Goal: Task Accomplishment & Management: Use online tool/utility

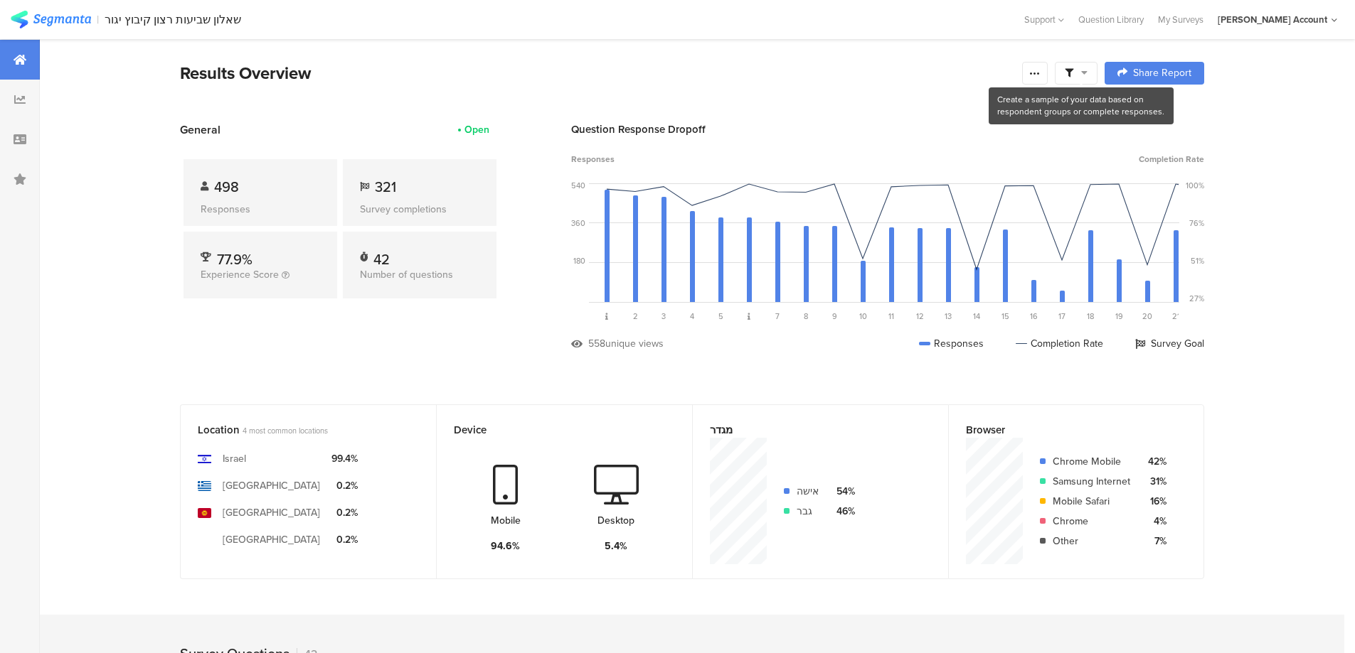
click at [1085, 71] on span at bounding box center [1075, 73] width 23 height 13
click at [1148, 114] on span at bounding box center [1148, 112] width 21 height 11
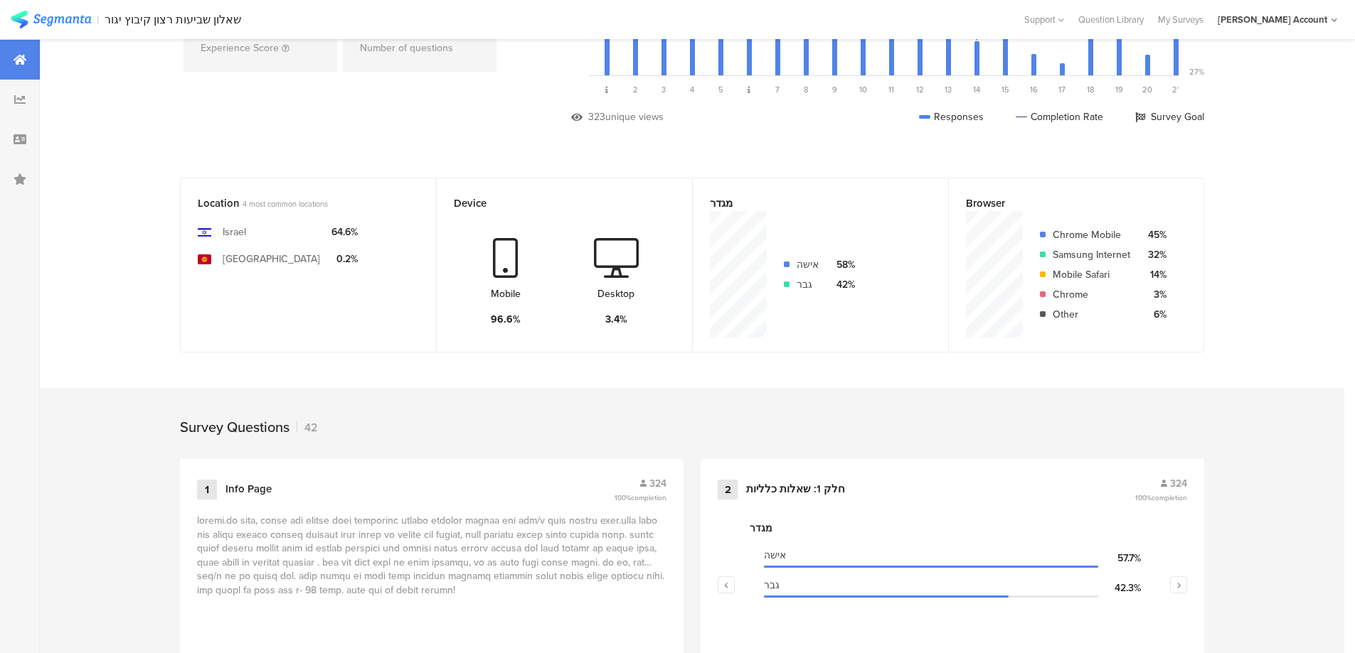
scroll to position [95, 0]
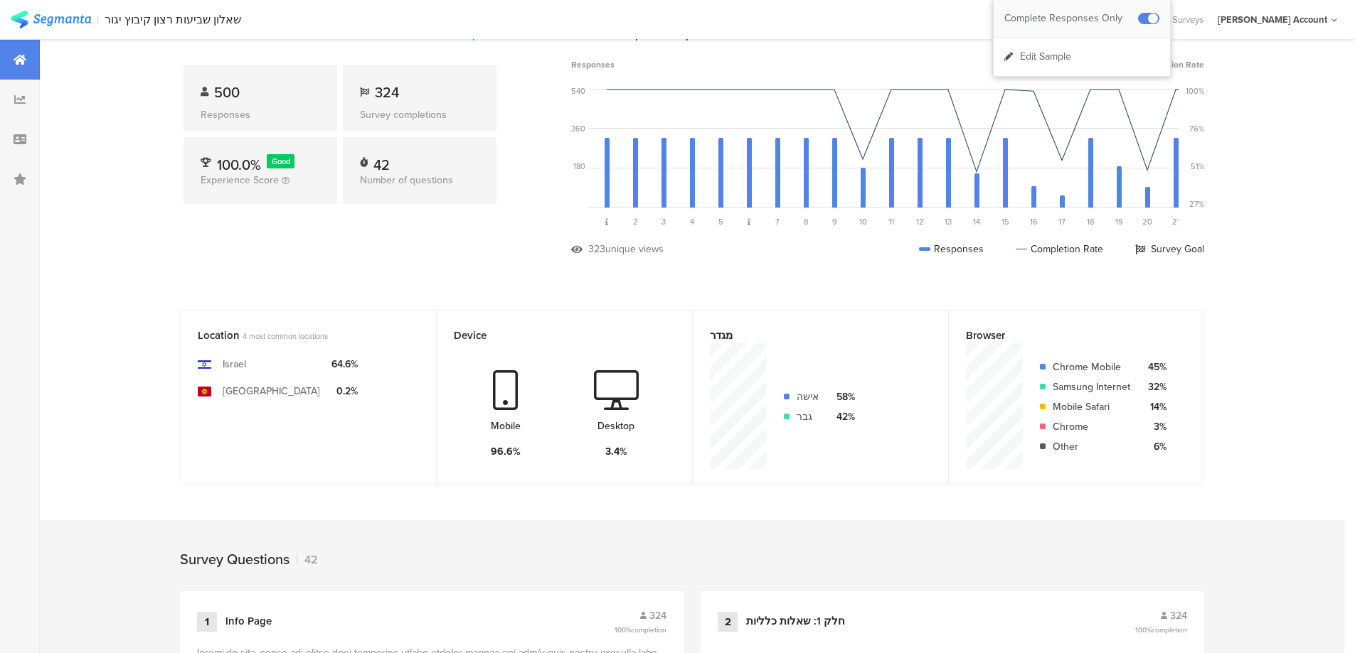
click at [1138, 14] on div at bounding box center [1148, 18] width 21 height 11
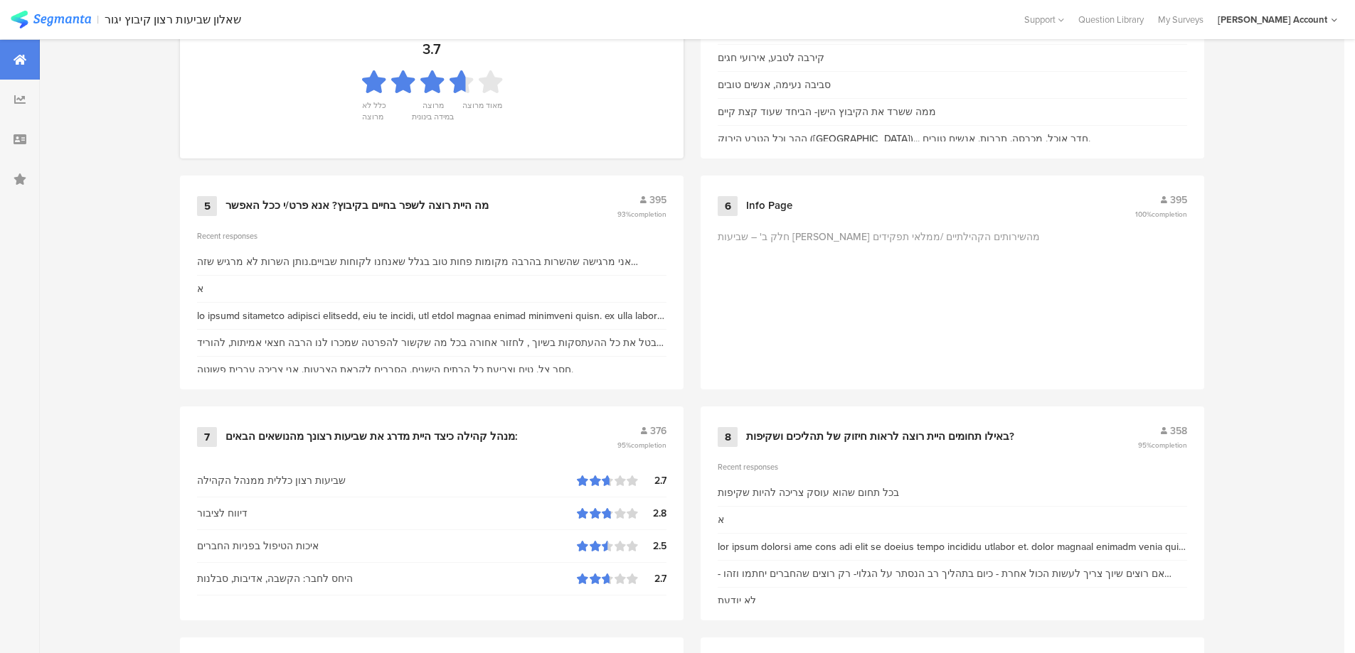
scroll to position [1138, 0]
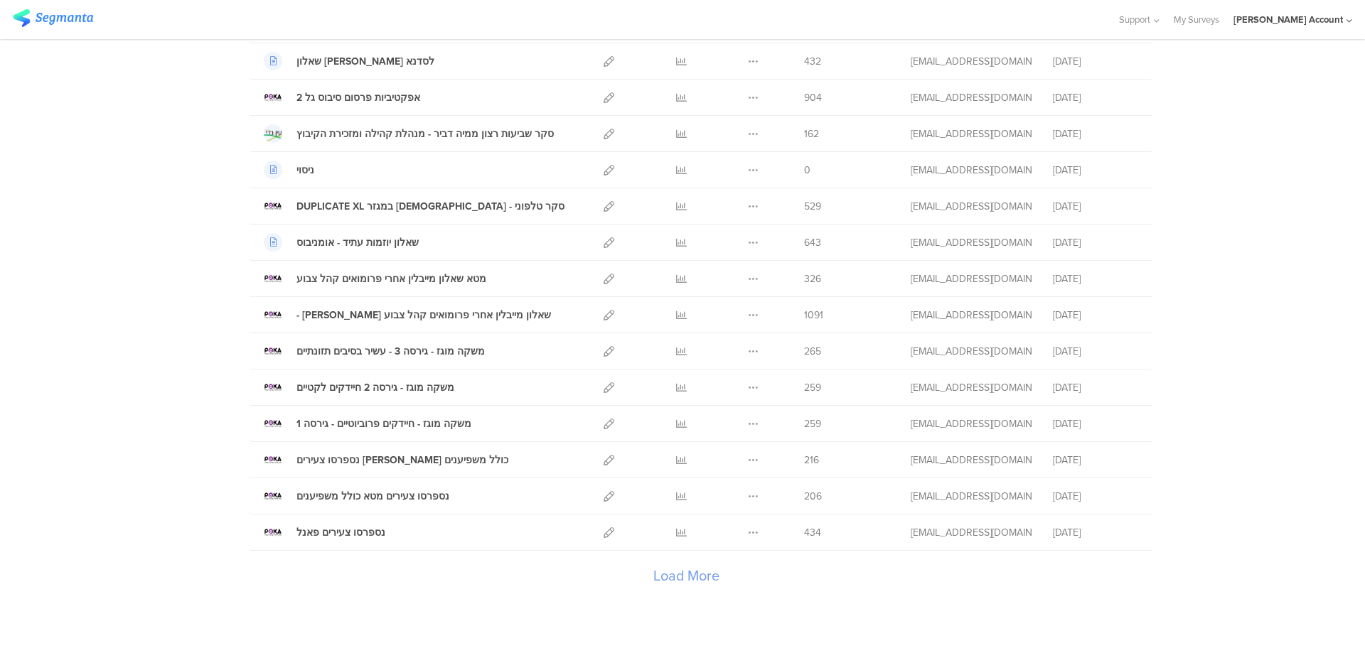
scroll to position [1499, 0]
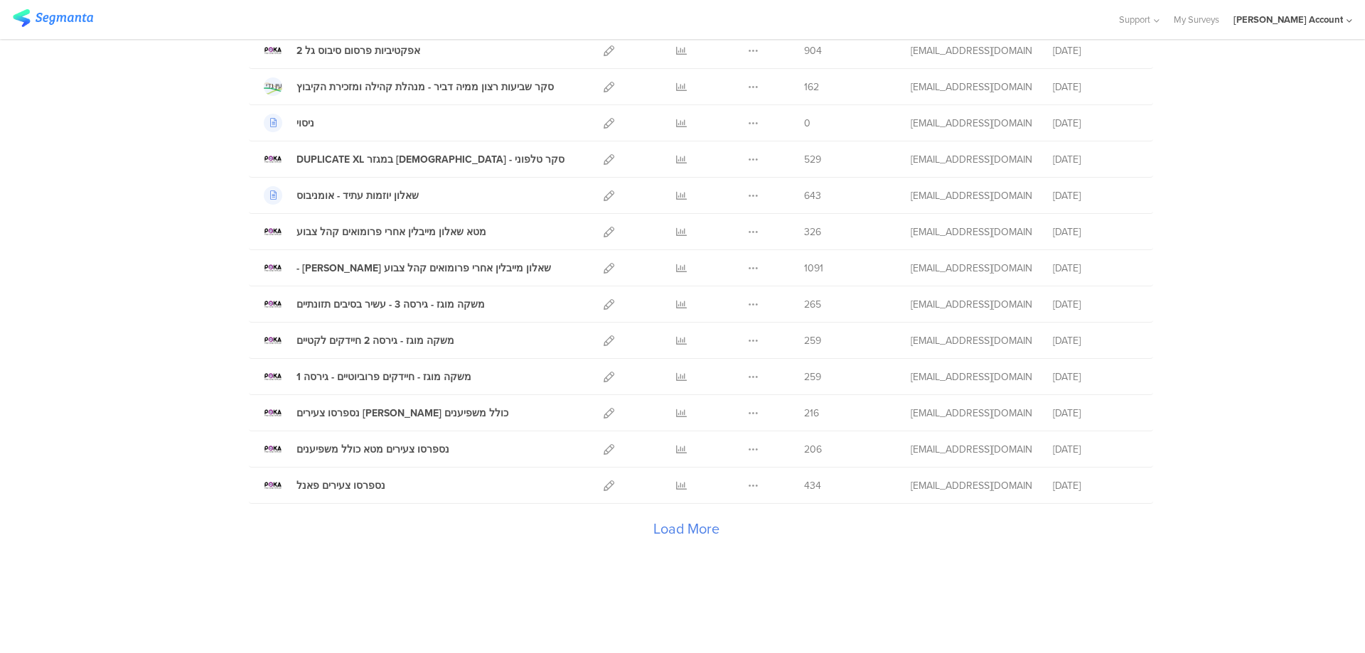
click at [690, 523] on div "Load More" at bounding box center [686, 532] width 875 height 57
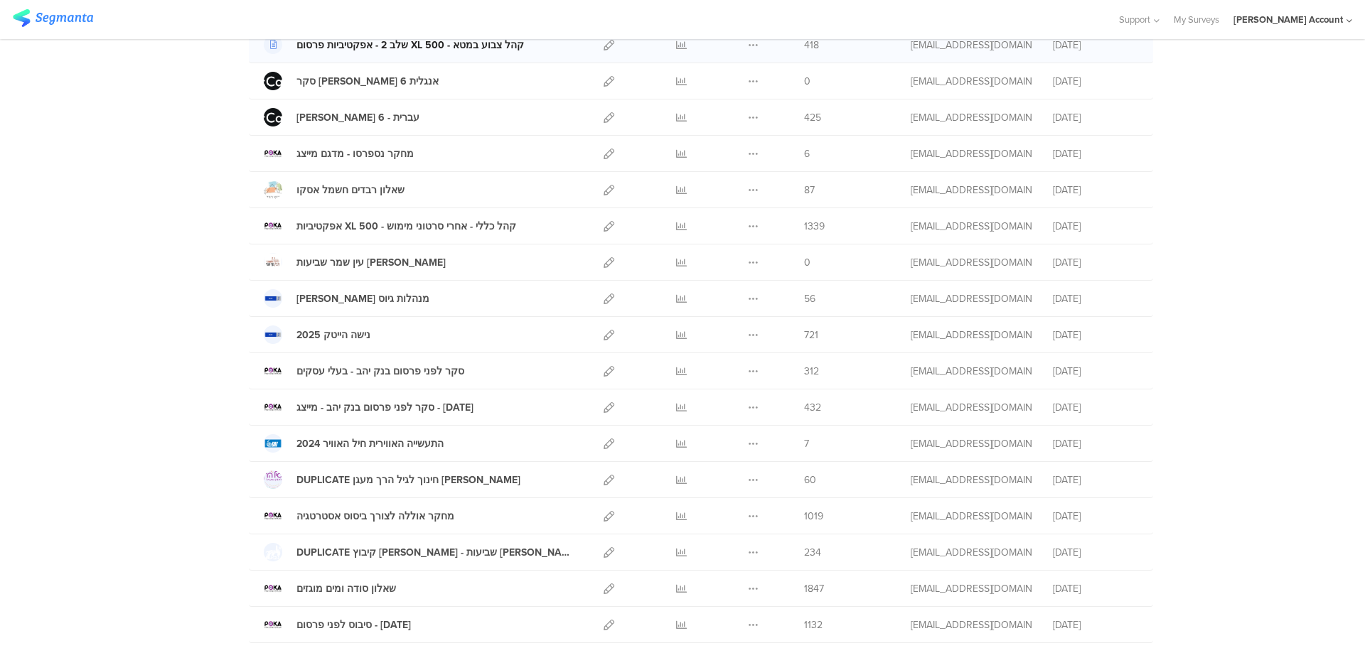
scroll to position [2636, 0]
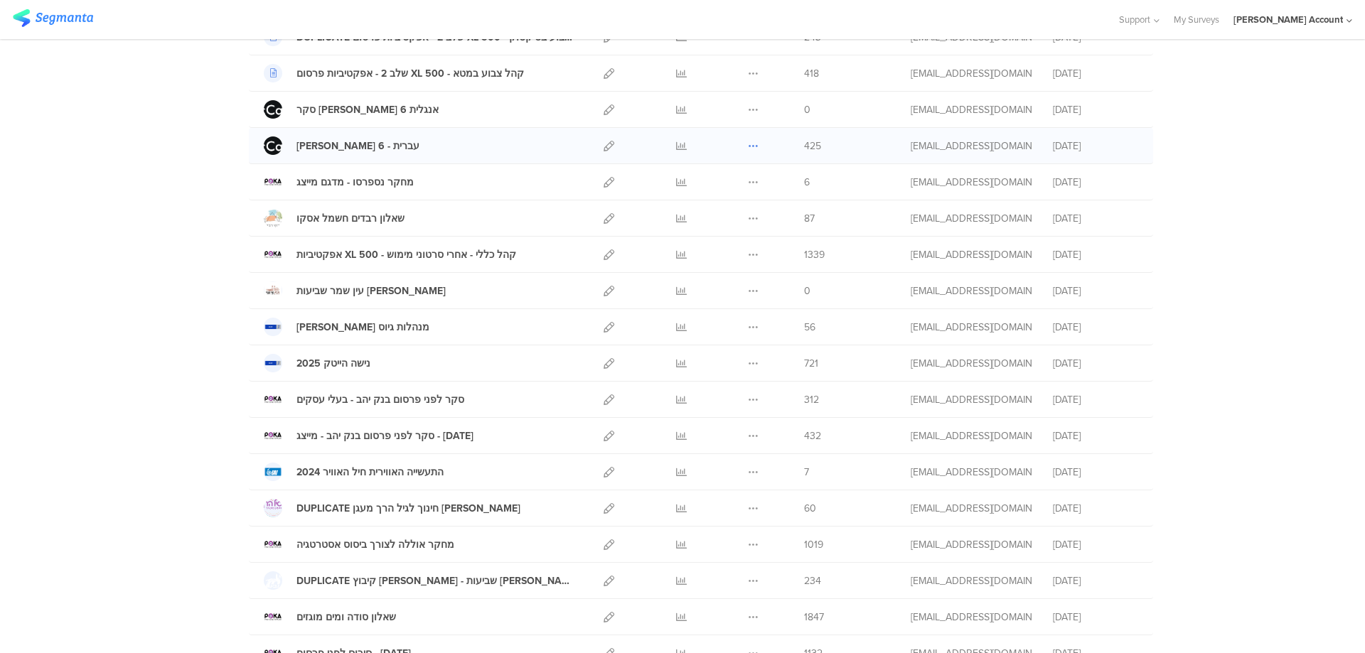
click at [748, 146] on icon at bounding box center [753, 146] width 11 height 11
click at [739, 181] on button "Duplicate" at bounding box center [725, 182] width 78 height 26
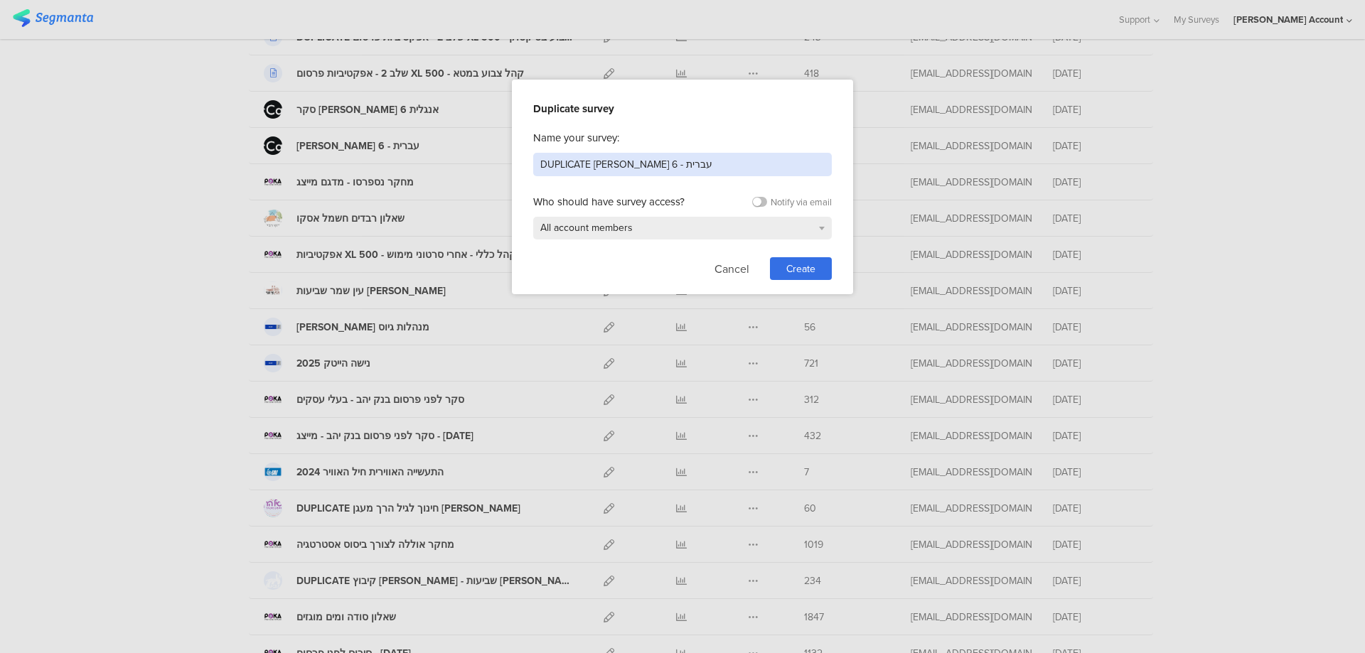
drag, startPoint x: 715, startPoint y: 162, endPoint x: 405, endPoint y: 151, distance: 310.9
click at [406, 156] on div "Duplicate survey Name your survey: DUPLICATE סקר מקאן גל 6 - עברית Who should h…" at bounding box center [682, 326] width 1365 height 653
type input "[PERSON_NAME] - [PERSON_NAME] [DATE]"
click at [817, 263] on div "Create" at bounding box center [801, 268] width 62 height 23
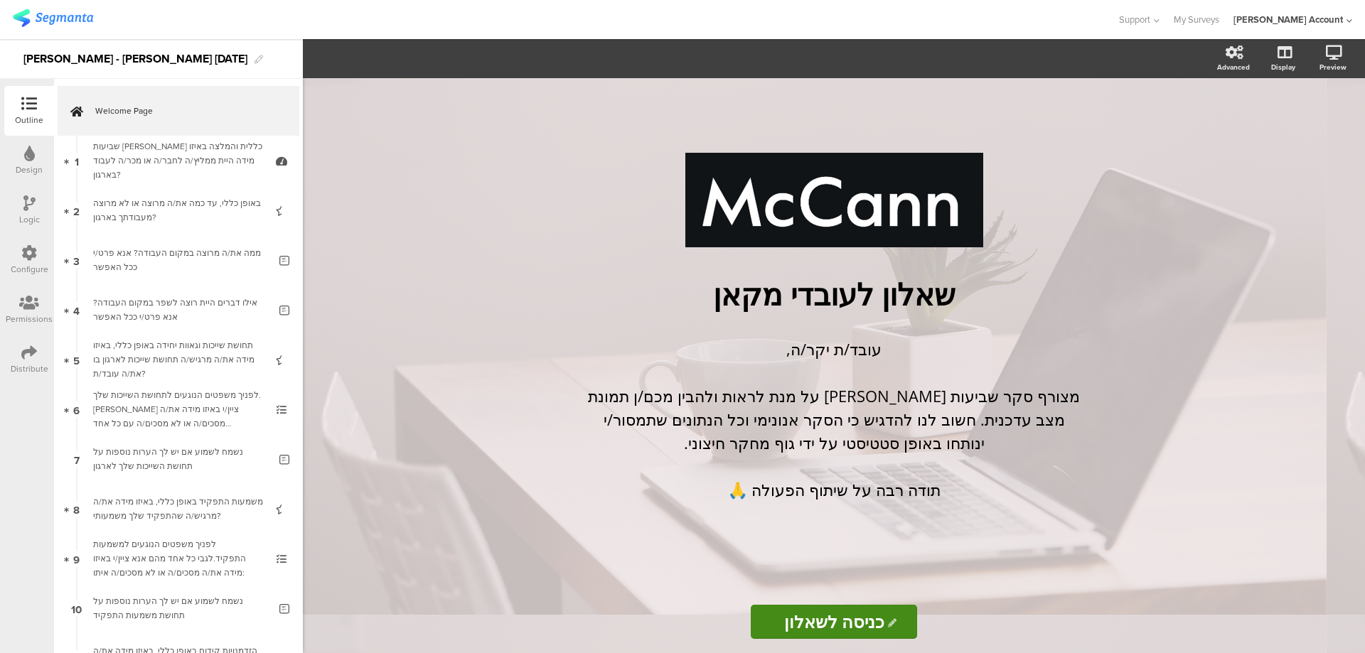
click at [24, 161] on div at bounding box center [29, 155] width 11 height 18
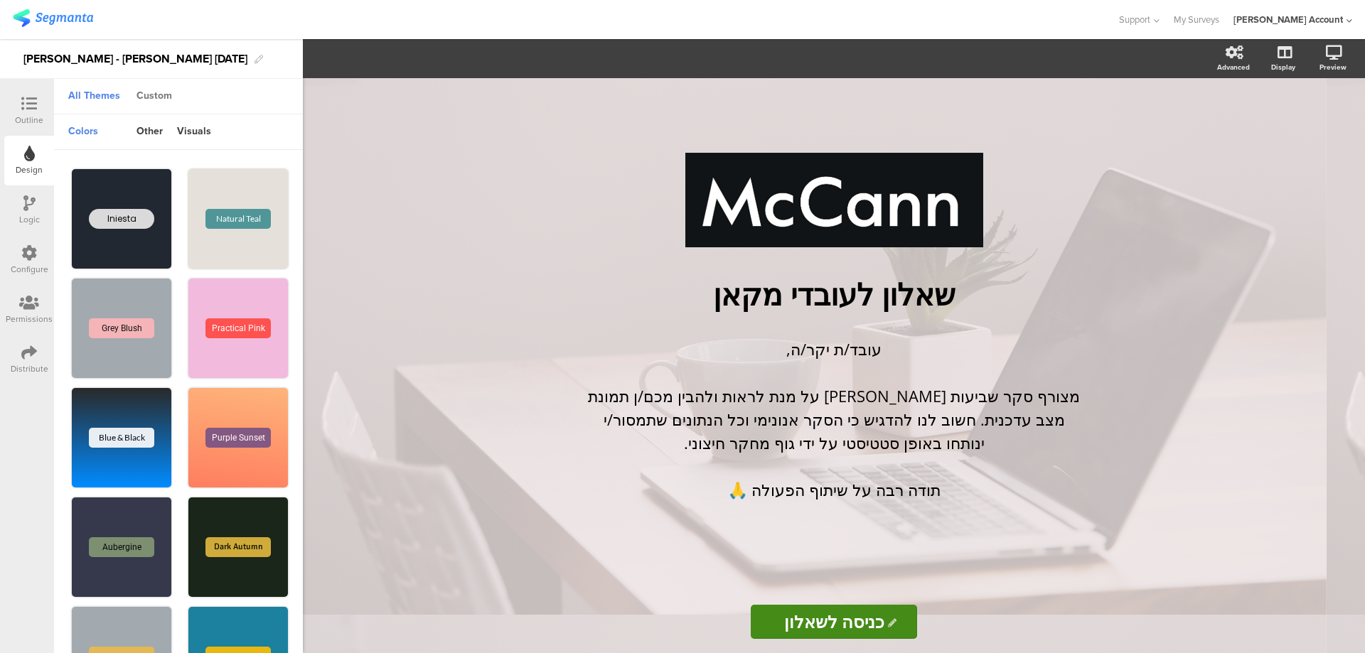
click at [154, 98] on div "Custom" at bounding box center [154, 97] width 50 height 24
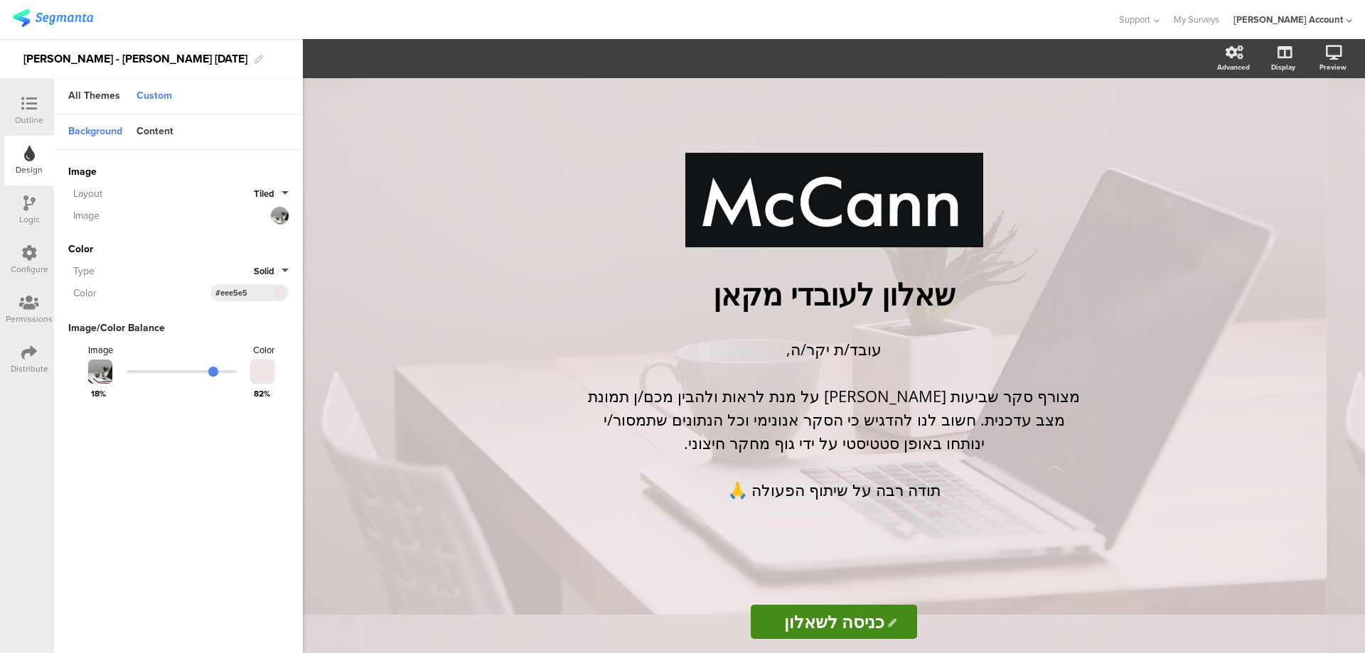
click at [281, 292] on span at bounding box center [280, 293] width 16 height 9
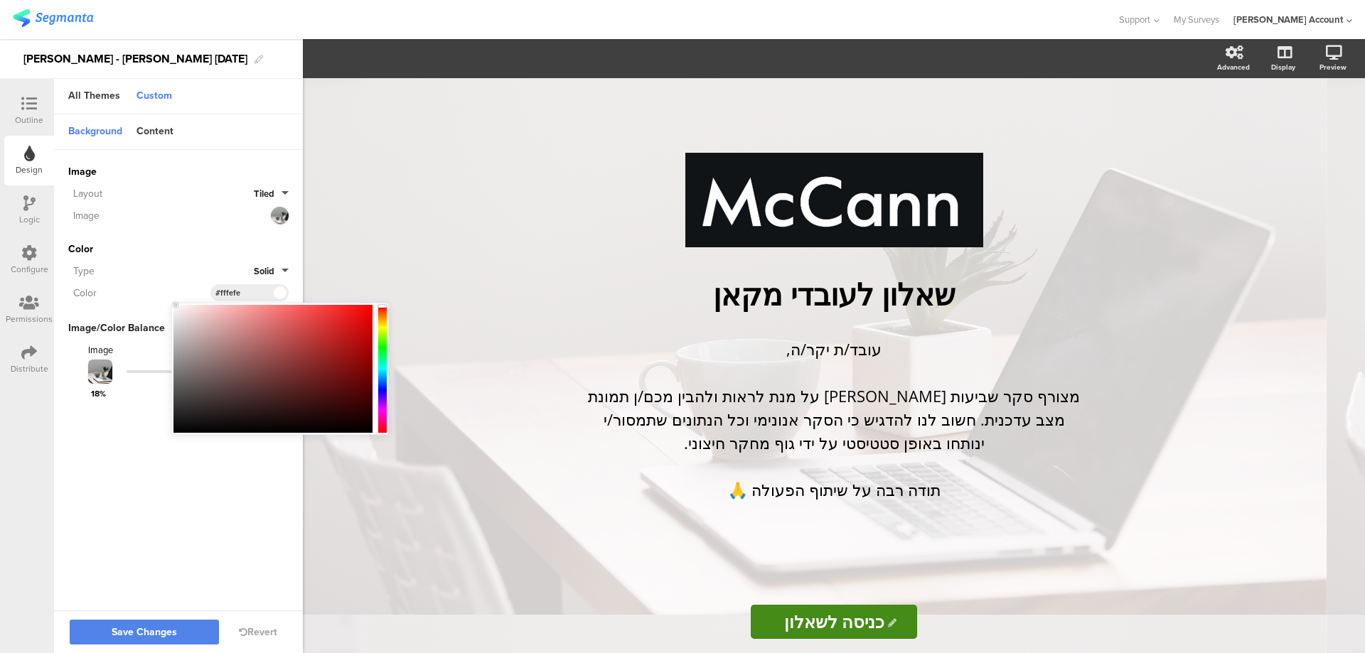
type input "#ffffff"
drag, startPoint x: 179, startPoint y: 312, endPoint x: 169, endPoint y: 305, distance: 12.8
click at [169, 305] on body "You are using an unsupported version of Internet Explorer. Unsupported browsers…" at bounding box center [682, 326] width 1365 height 653
click at [125, 633] on span "Save Changes" at bounding box center [144, 633] width 65 height 0
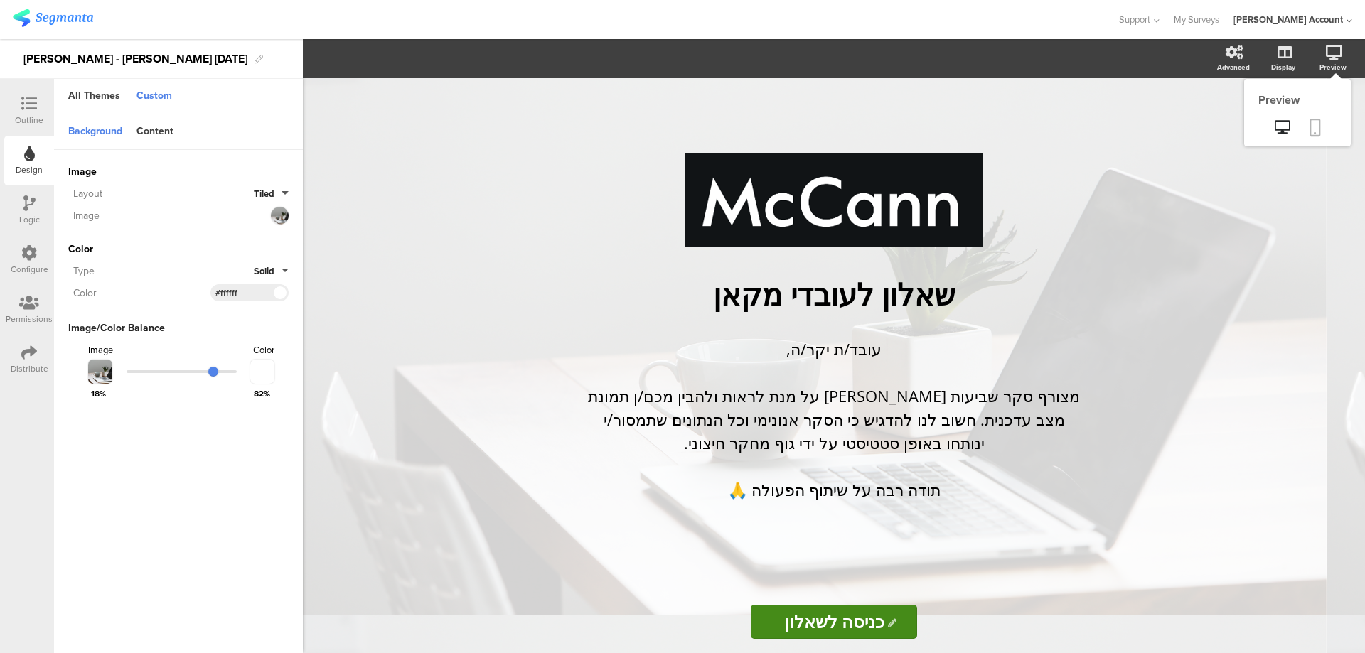
click at [1312, 119] on icon at bounding box center [1315, 128] width 11 height 18
click at [1288, 121] on icon at bounding box center [1282, 127] width 15 height 14
click at [26, 97] on icon at bounding box center [29, 104] width 16 height 16
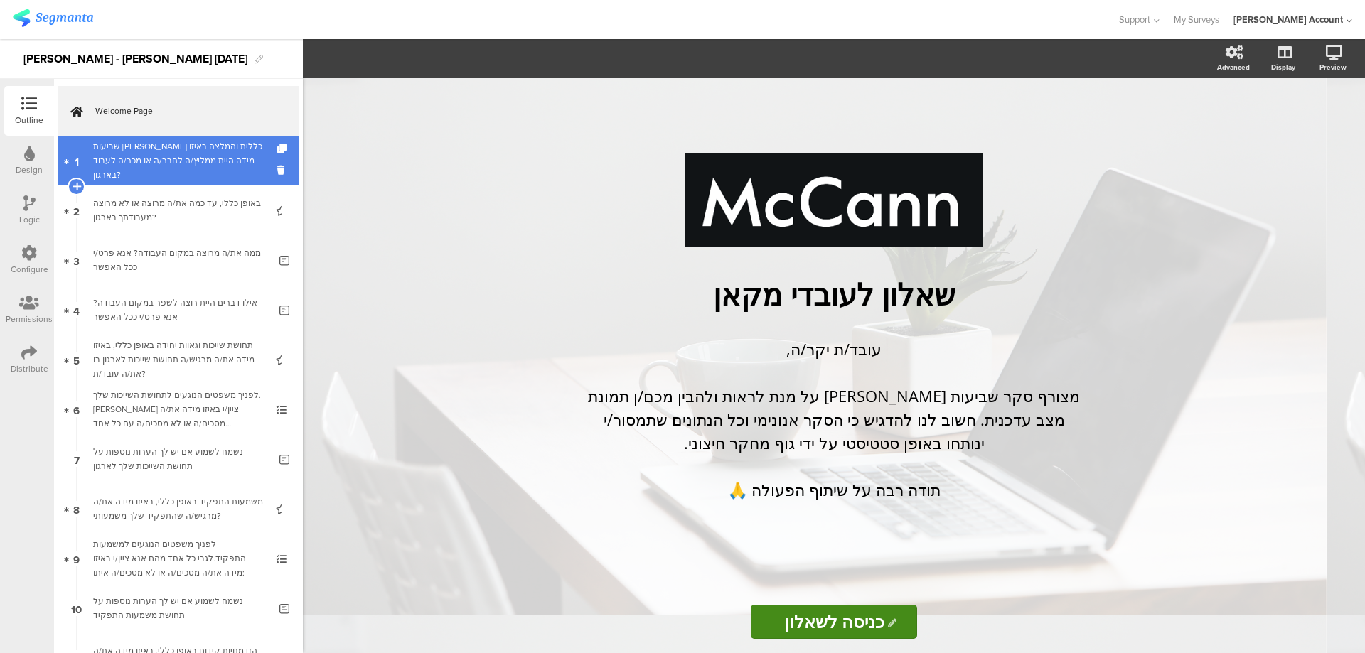
click at [230, 164] on div "שביעות רצון כללית והמלצה באיזו מידה היית ממליץ/ה לחבר/ה או מכר/ה לעבוד בארגון?" at bounding box center [178, 160] width 170 height 43
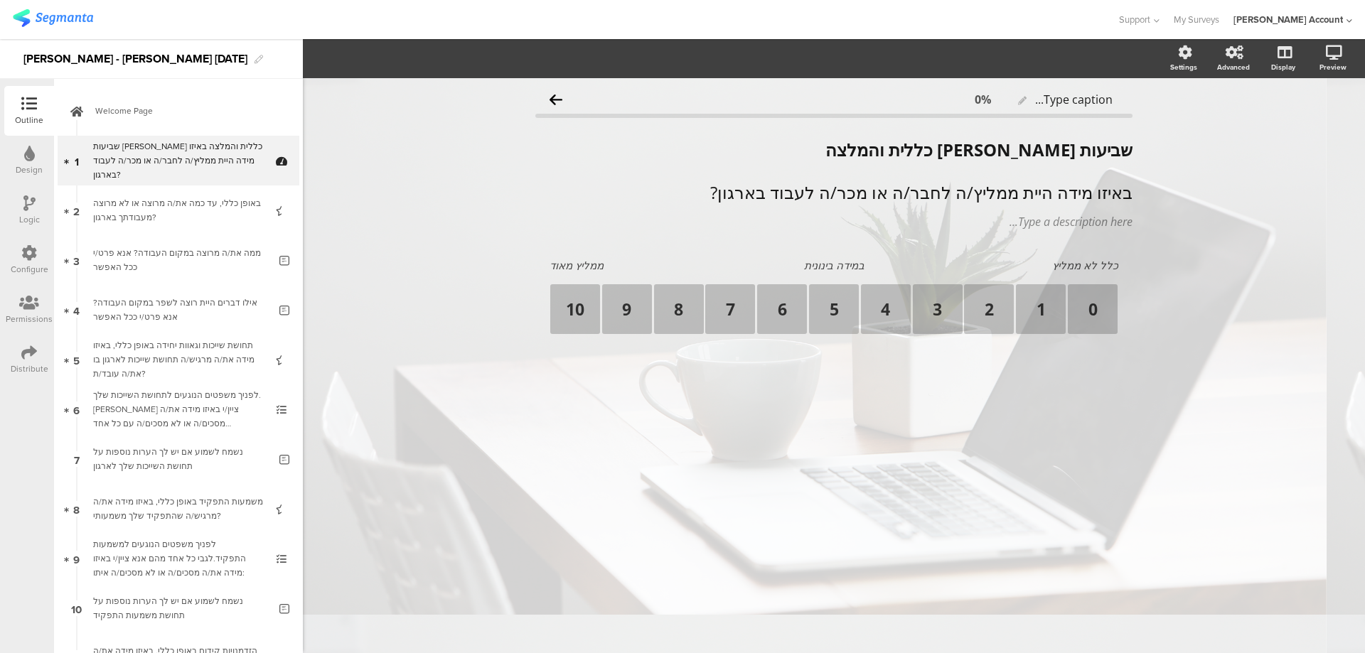
click at [22, 356] on icon at bounding box center [29, 353] width 16 height 16
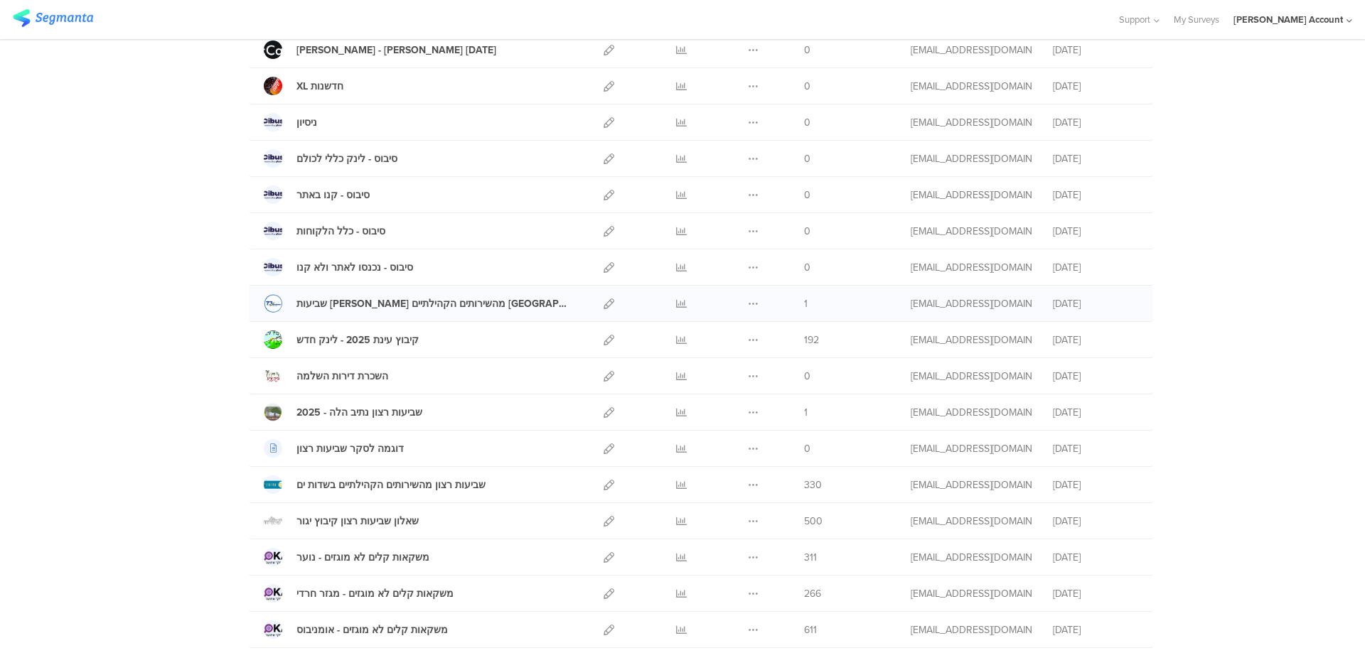
scroll to position [190, 0]
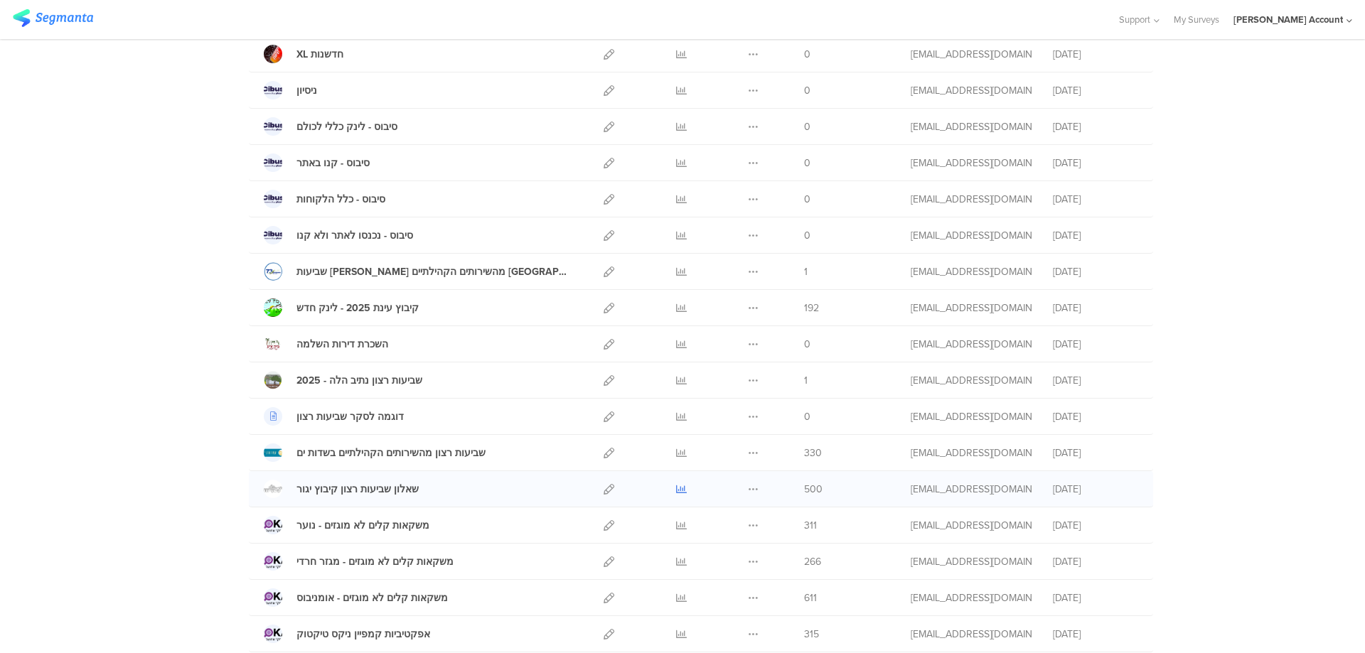
click at [679, 489] on icon at bounding box center [681, 489] width 11 height 11
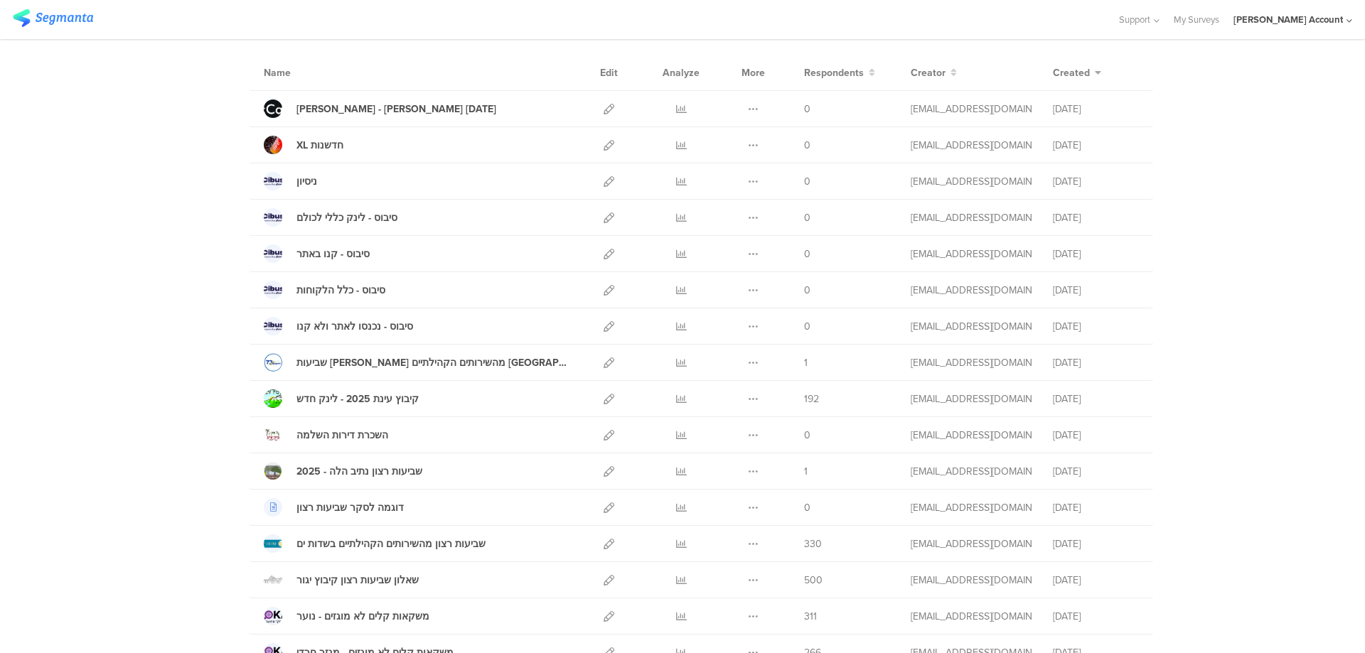
scroll to position [0, 0]
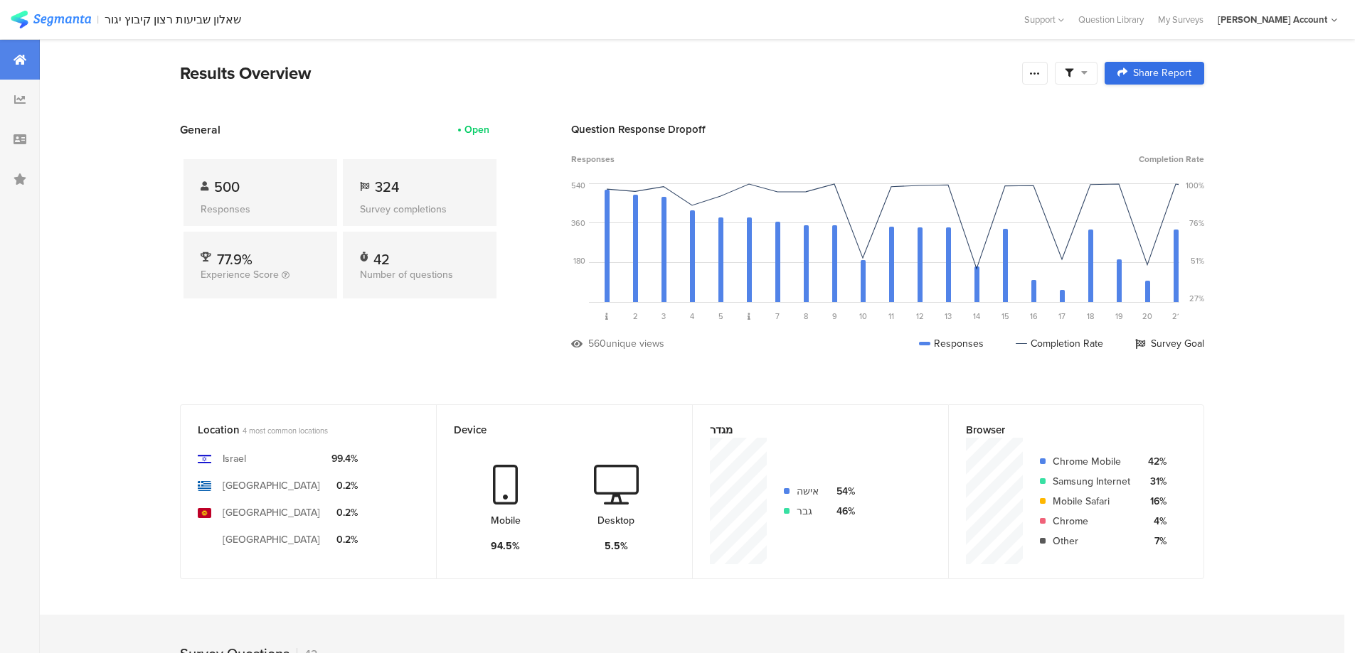
click at [1082, 71] on span at bounding box center [1075, 73] width 23 height 13
click at [1155, 113] on span at bounding box center [1148, 112] width 21 height 11
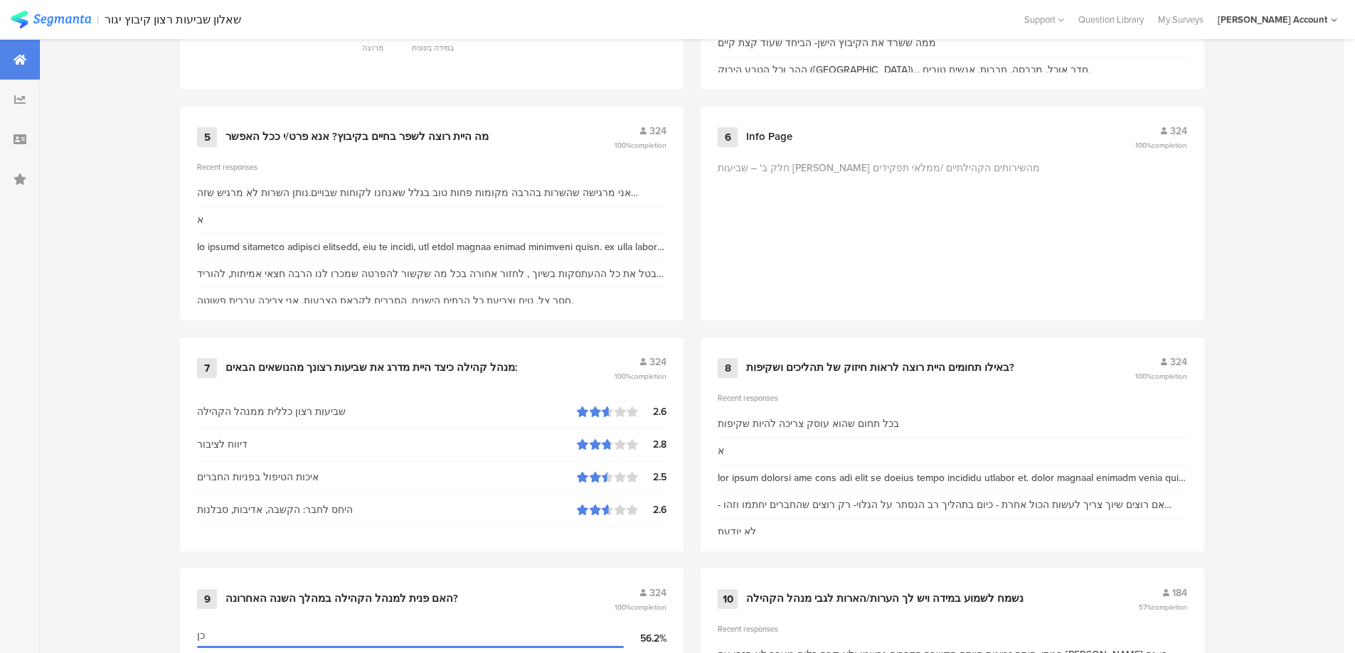
scroll to position [1043, 0]
